Goal: Task Accomplishment & Management: Use online tool/utility

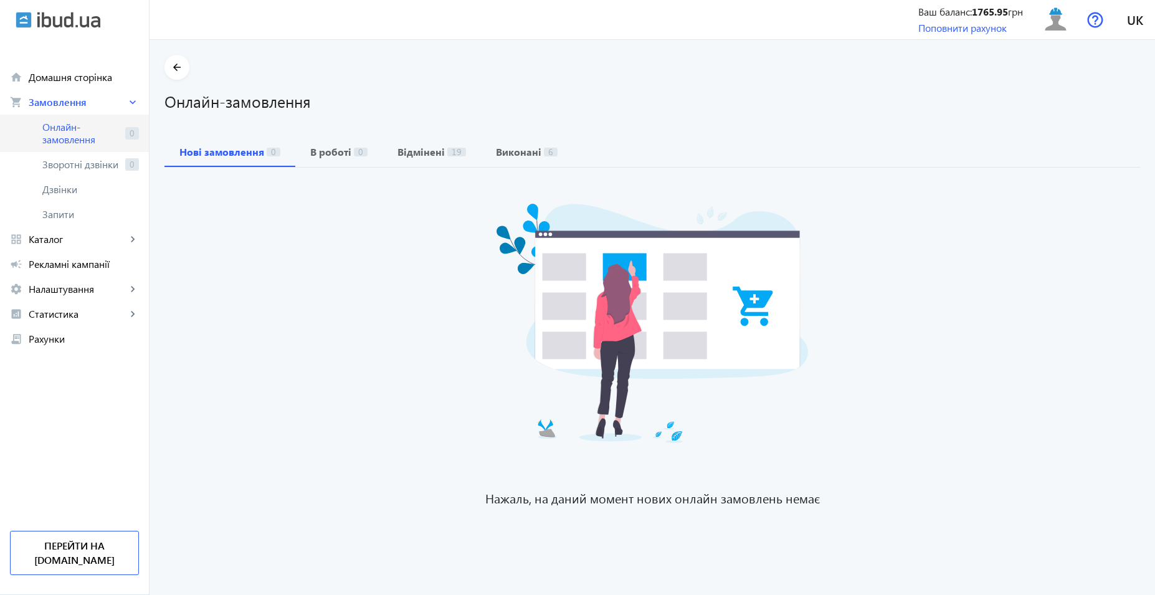
click at [95, 138] on span "Онлайн-замовлення" at bounding box center [81, 133] width 78 height 25
